Goal: Find specific page/section: Find specific page/section

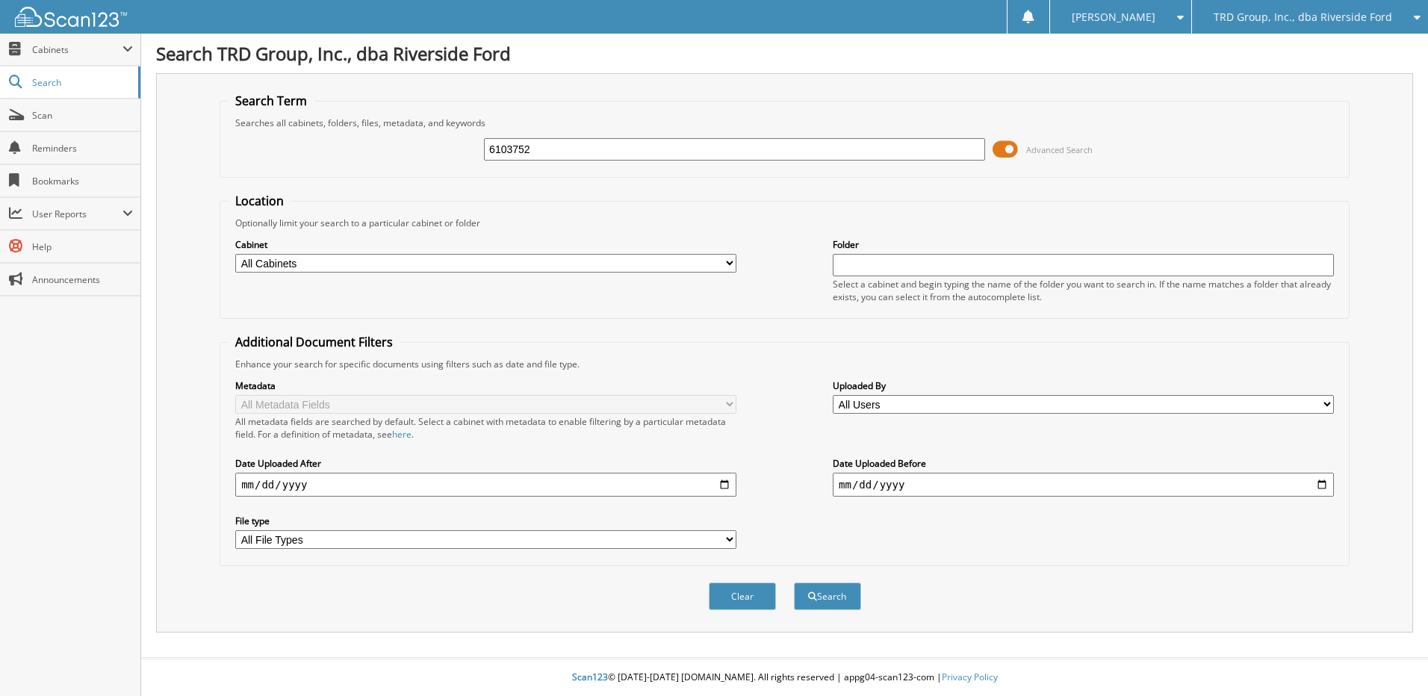
type input "6103752"
click at [794, 583] on button "Search" at bounding box center [827, 597] width 67 height 28
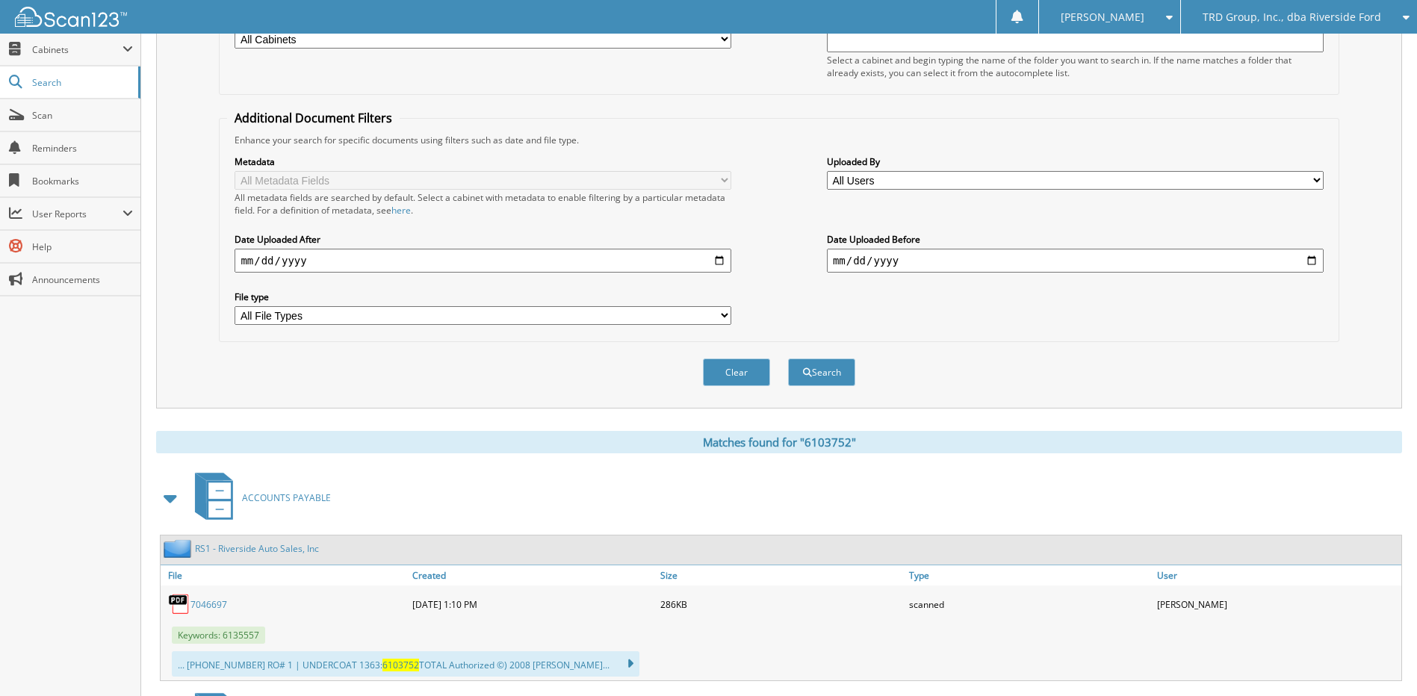
scroll to position [442, 0]
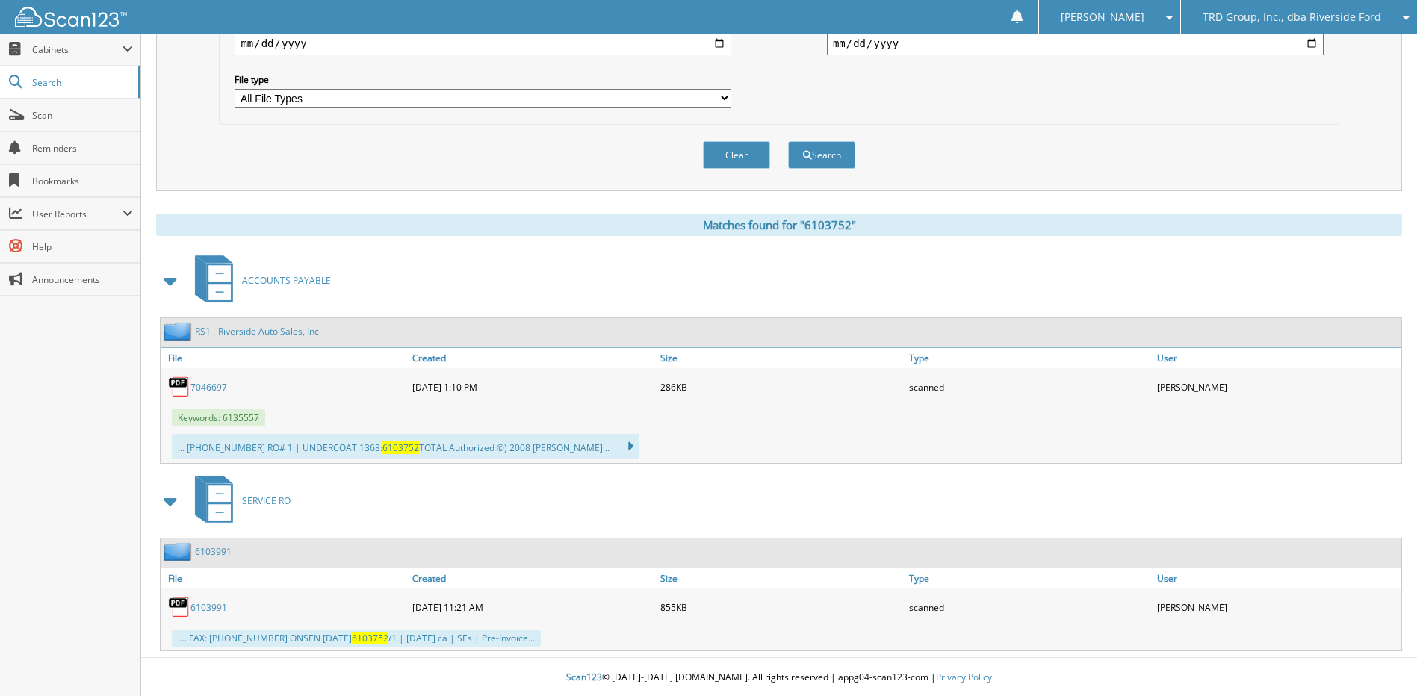
click at [215, 607] on link "6103991" at bounding box center [208, 607] width 37 height 13
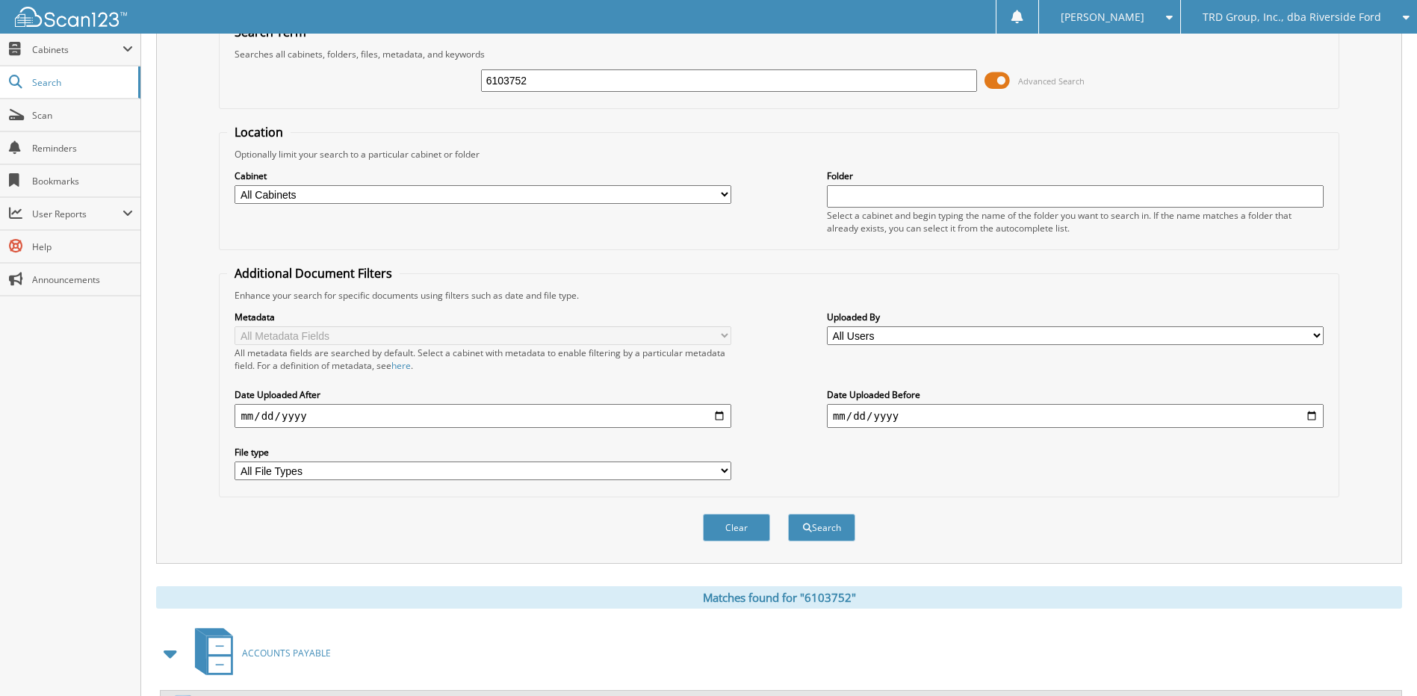
scroll to position [0, 0]
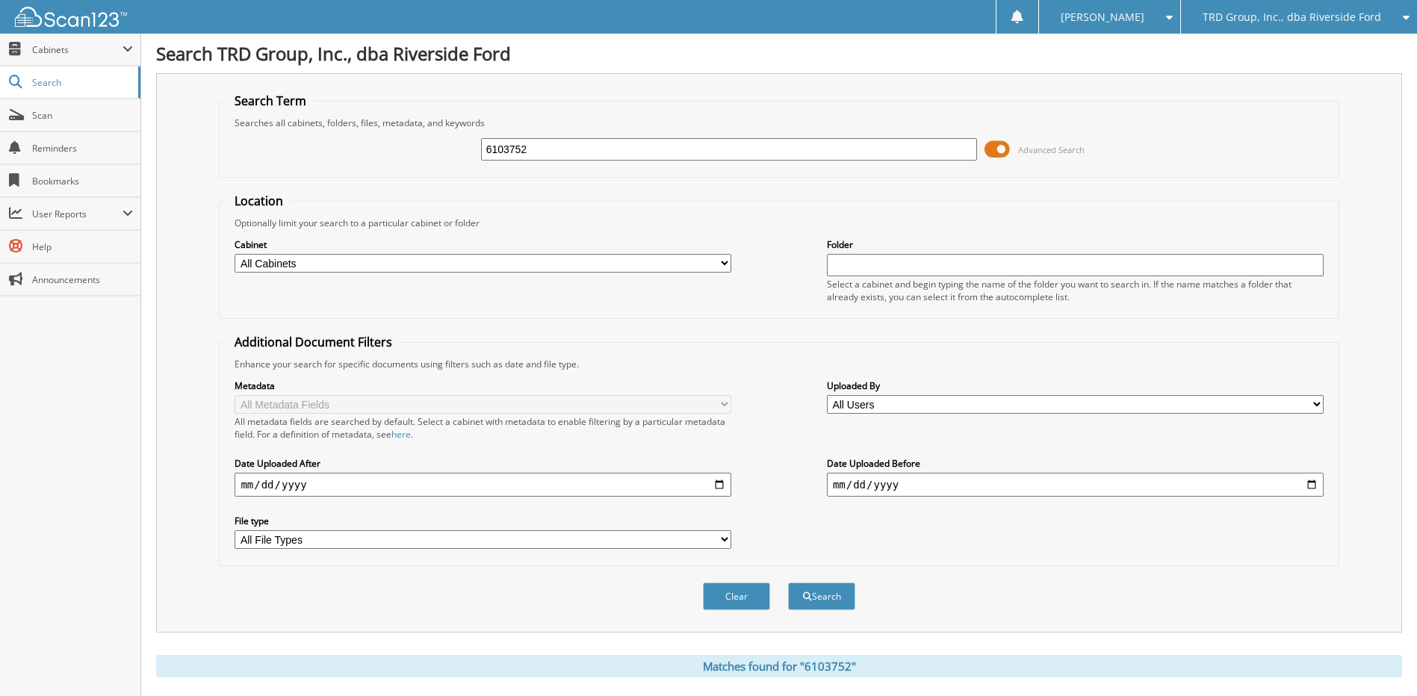
click at [562, 153] on input "6103752" at bounding box center [729, 149] width 497 height 22
type input "6104011"
click at [788, 583] on button "Search" at bounding box center [821, 597] width 67 height 28
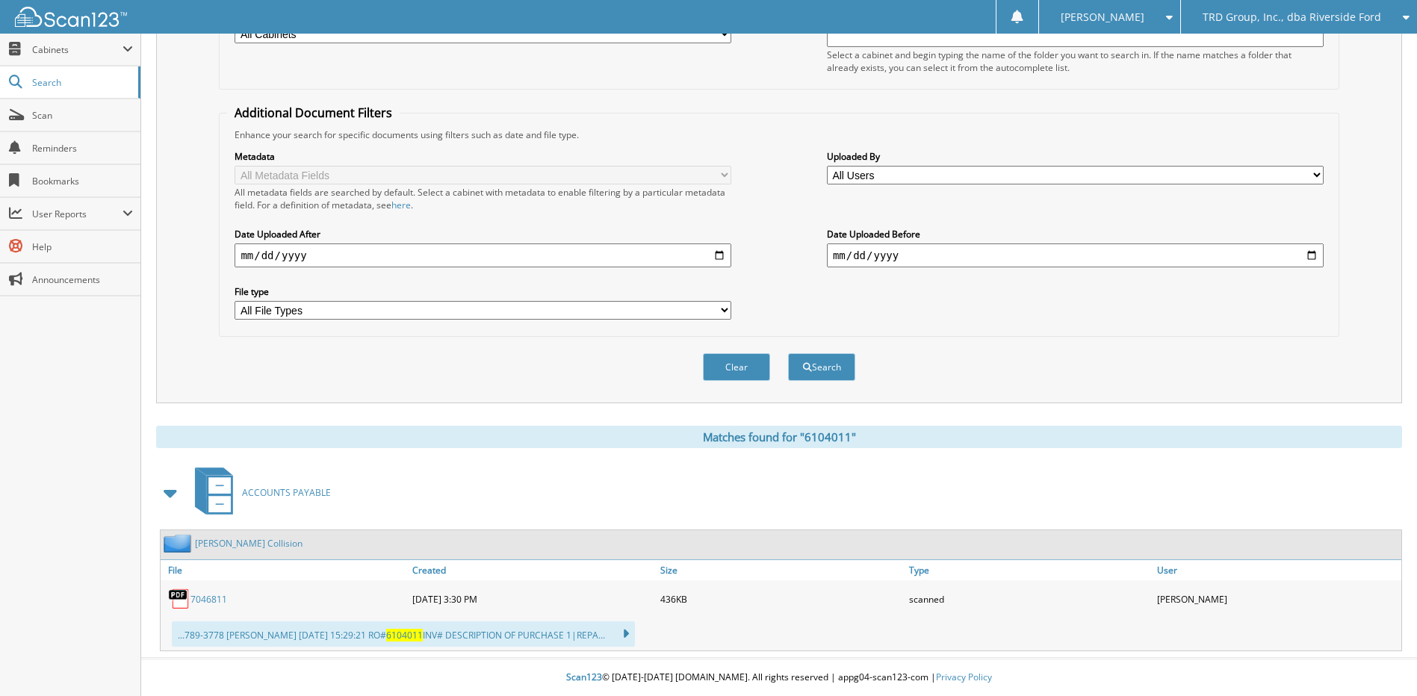
click at [386, 638] on span "6104011" at bounding box center [404, 635] width 37 height 13
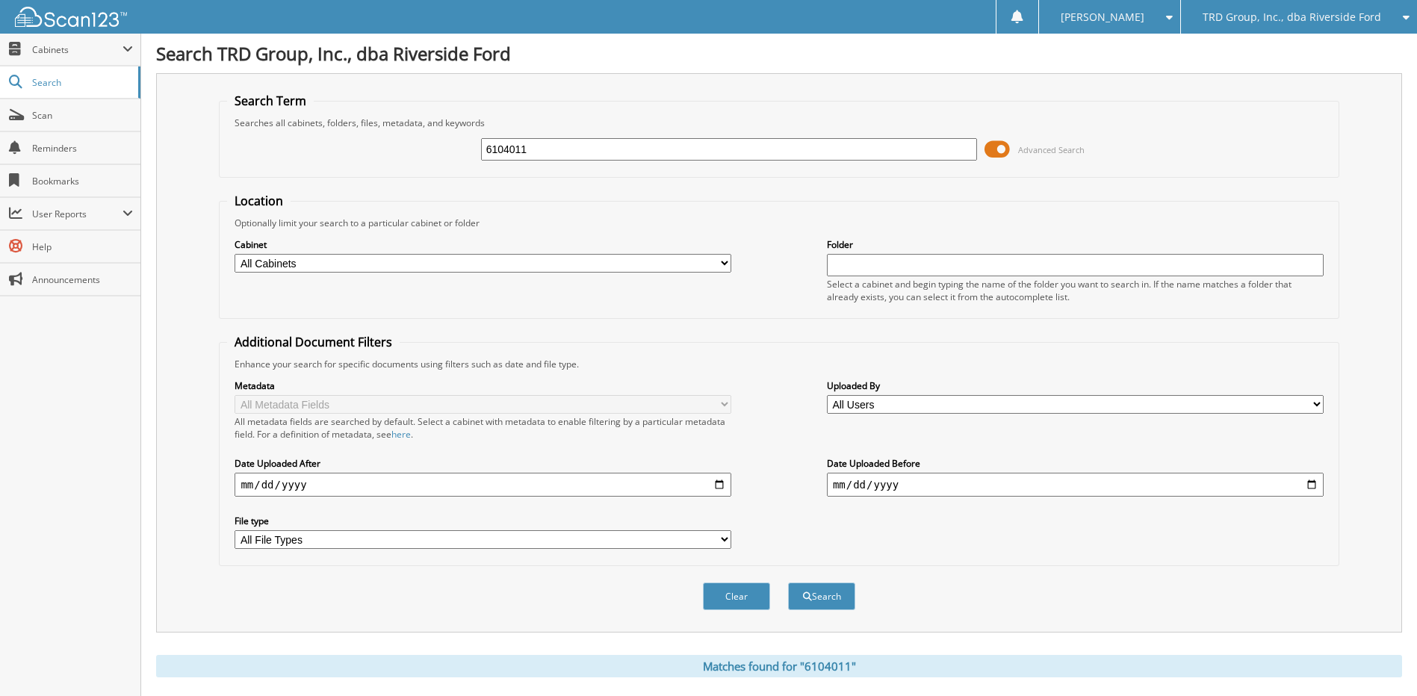
scroll to position [230, 0]
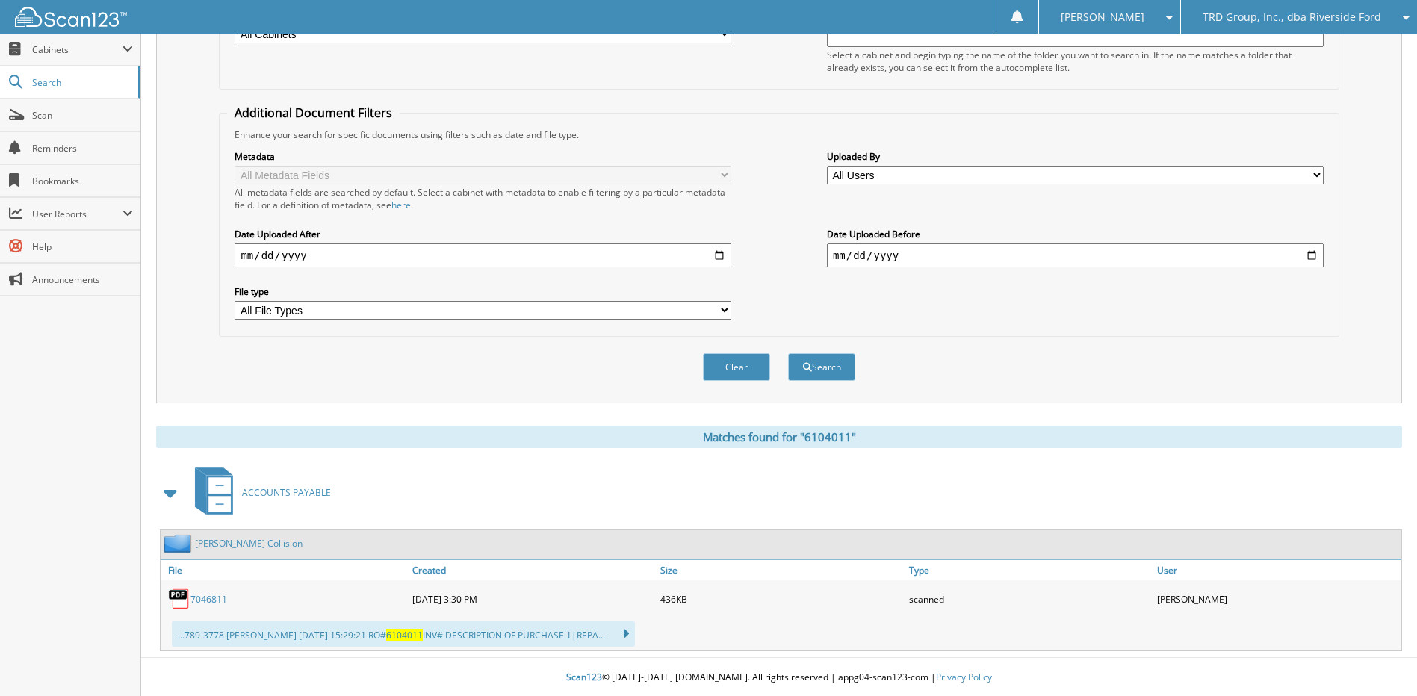
click at [233, 542] on link "[PERSON_NAME] Collision" at bounding box center [249, 543] width 108 height 13
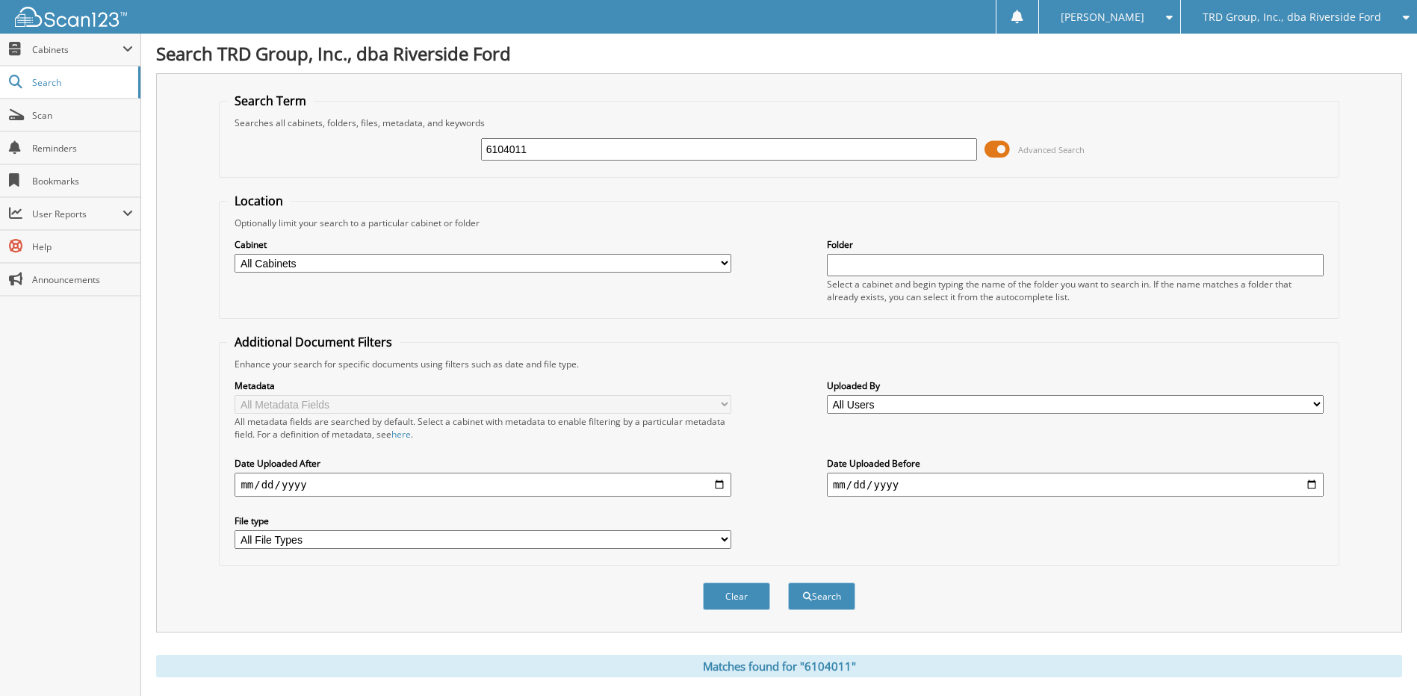
scroll to position [230, 0]
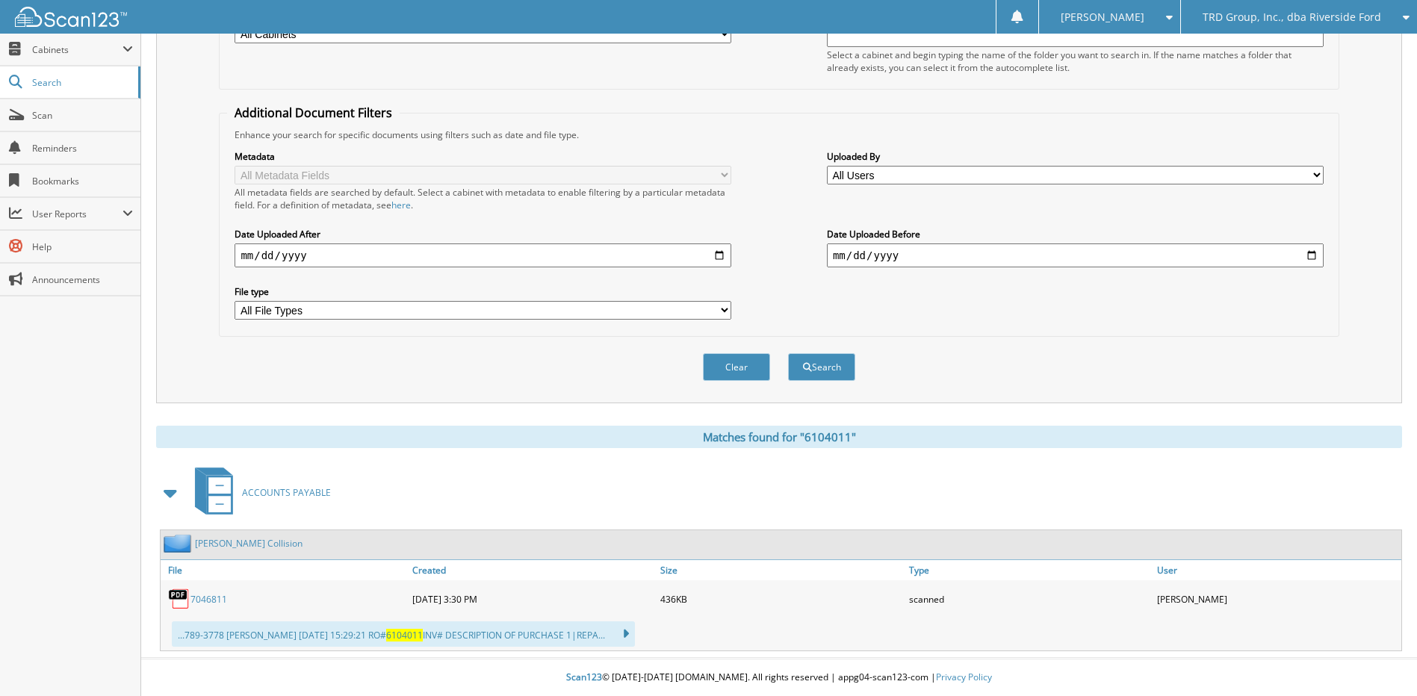
click at [221, 597] on link "7046811" at bounding box center [208, 599] width 37 height 13
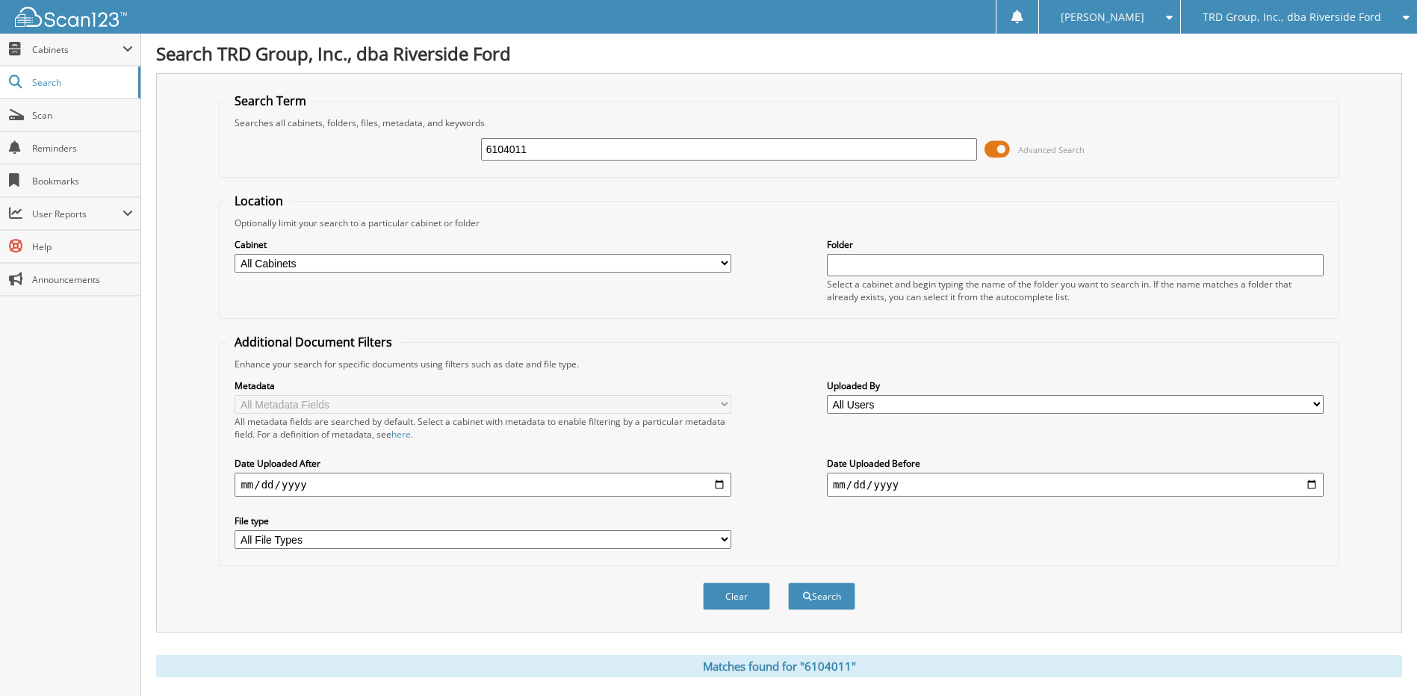
click at [634, 147] on input "6104011" at bounding box center [729, 149] width 497 height 22
click at [633, 148] on input "6104011" at bounding box center [729, 149] width 497 height 22
type input "6104615"
click at [788, 583] on button "Search" at bounding box center [821, 597] width 67 height 28
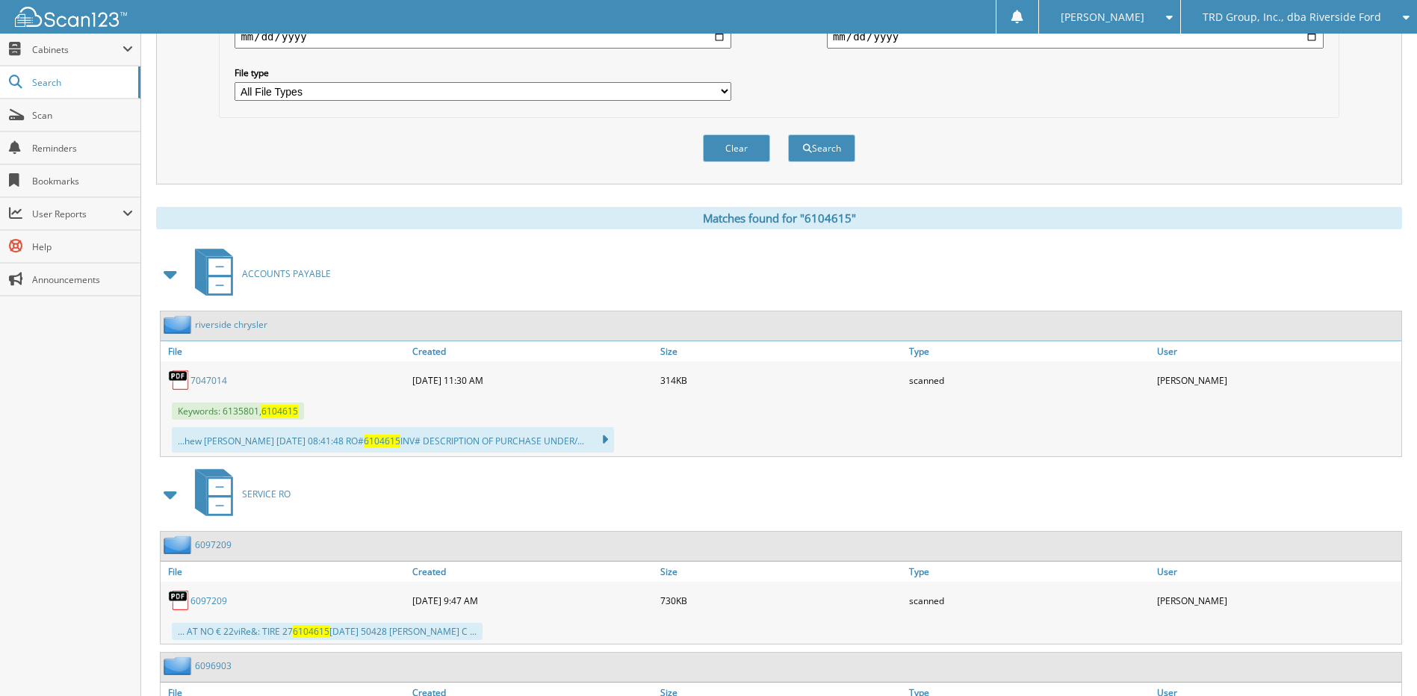
scroll to position [684, 0]
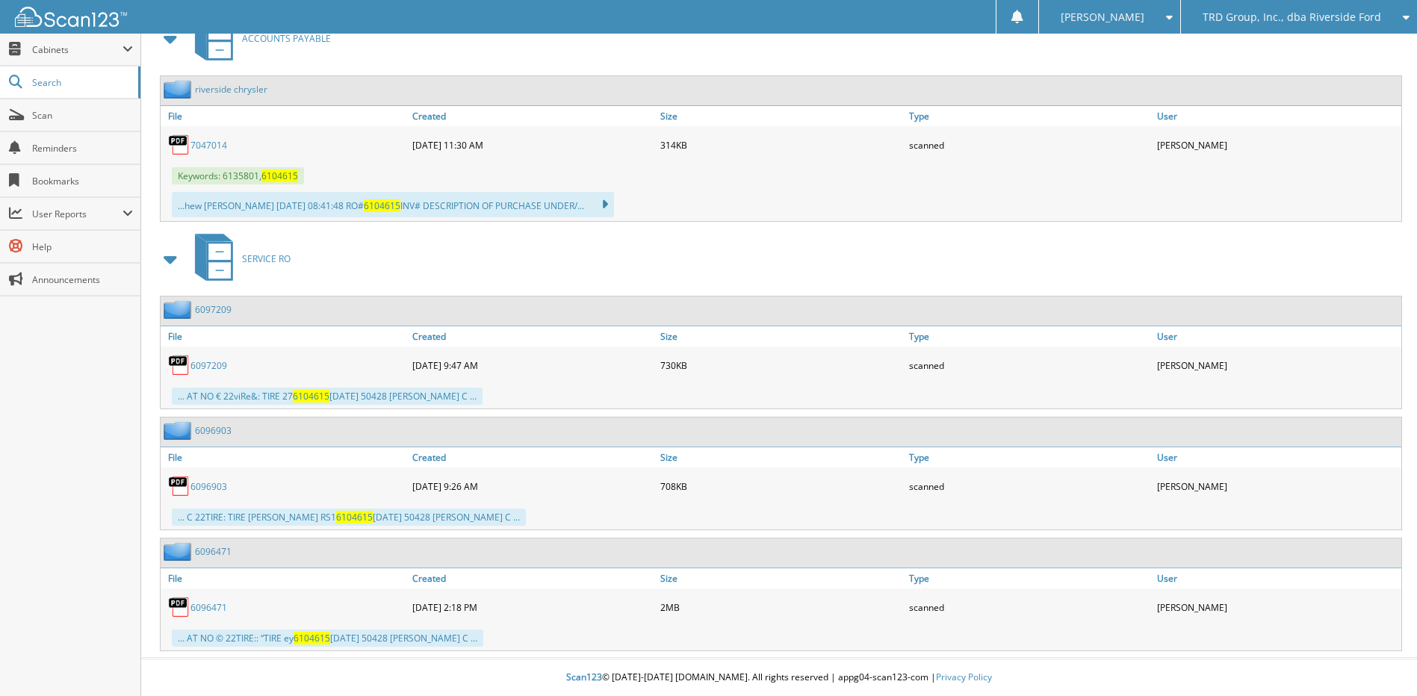
click at [223, 365] on link "6097209" at bounding box center [208, 365] width 37 height 13
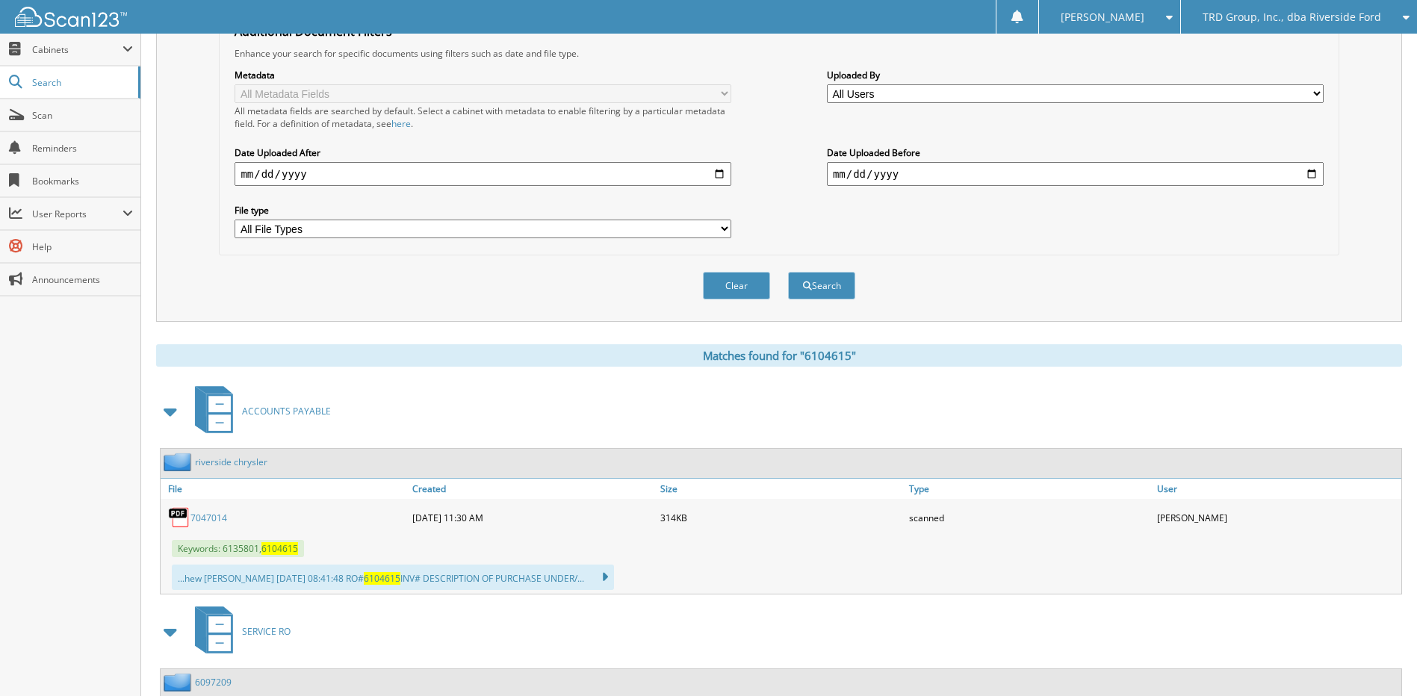
scroll to position [0, 0]
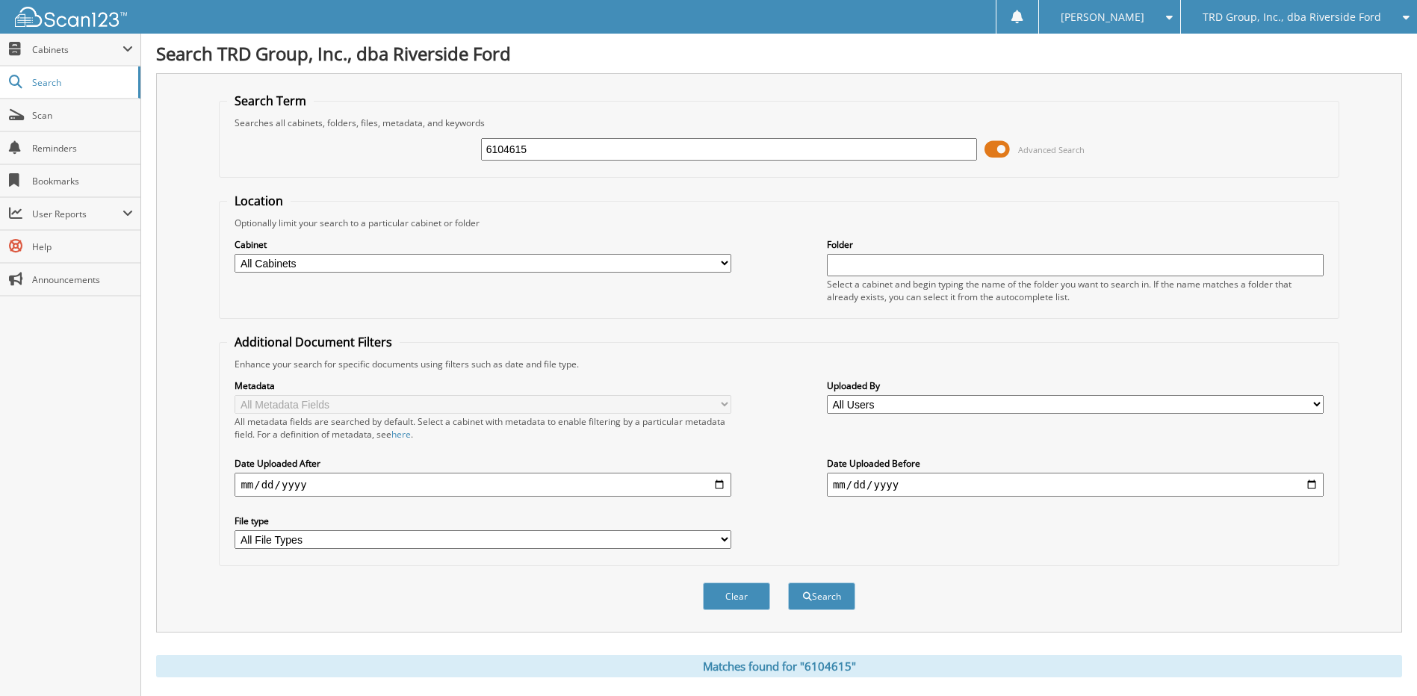
click at [562, 154] on input "6104615" at bounding box center [729, 149] width 497 height 22
click at [543, 156] on input "text" at bounding box center [729, 149] width 497 height 22
paste input "6219202"
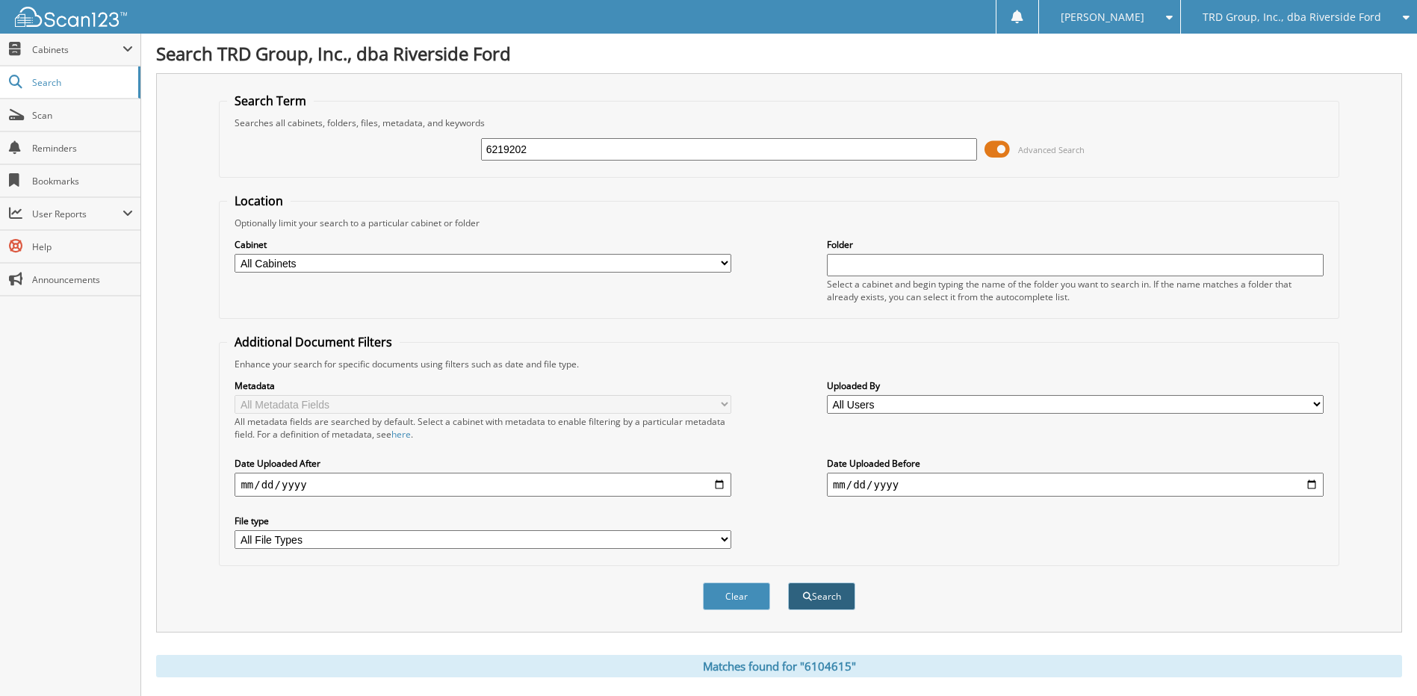
type input "6219202"
click at [833, 598] on button "Search" at bounding box center [821, 597] width 67 height 28
